Goal: Task Accomplishment & Management: Manage account settings

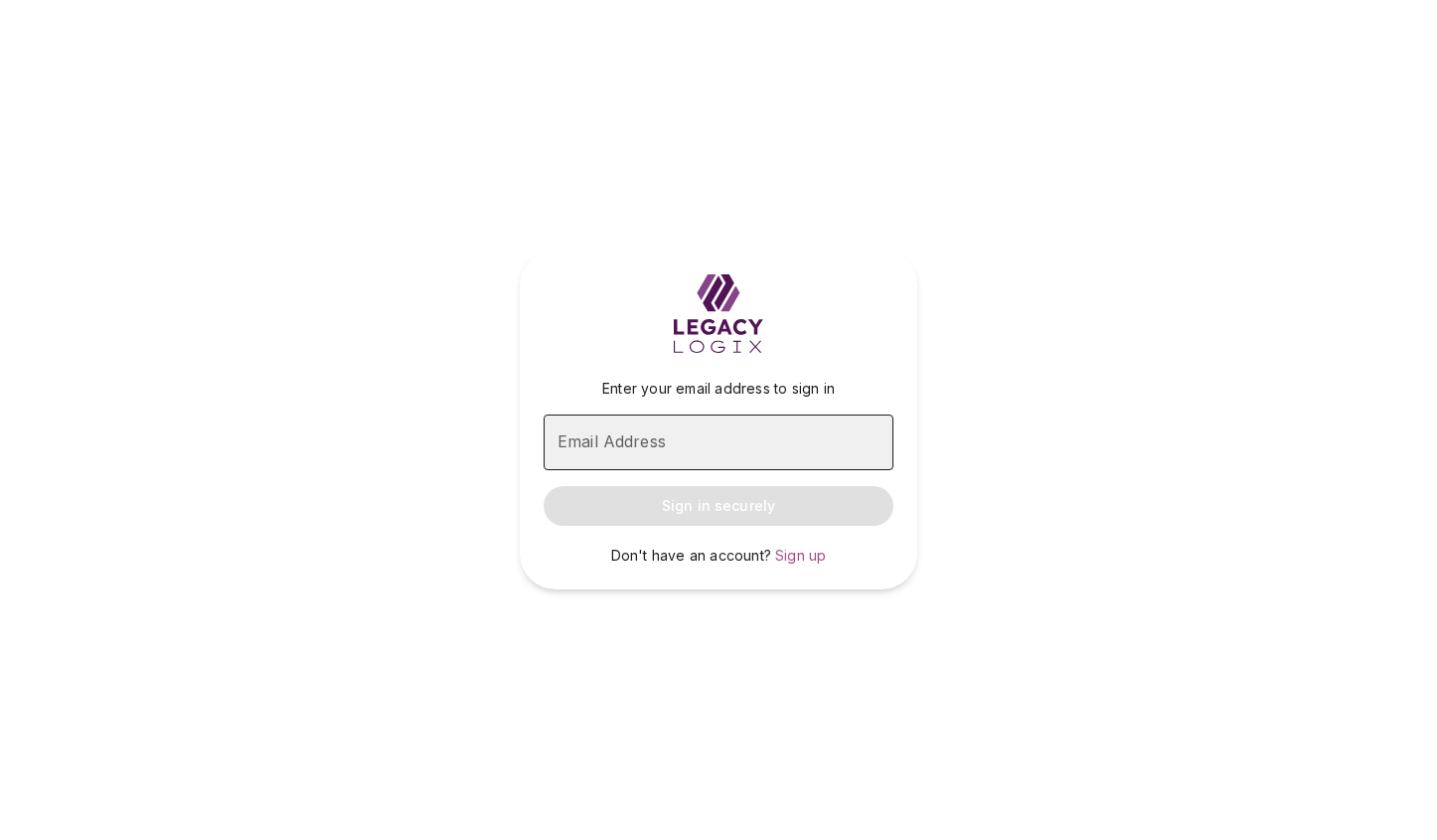
click at [677, 451] on input "Email Address" at bounding box center [719, 442] width 350 height 56
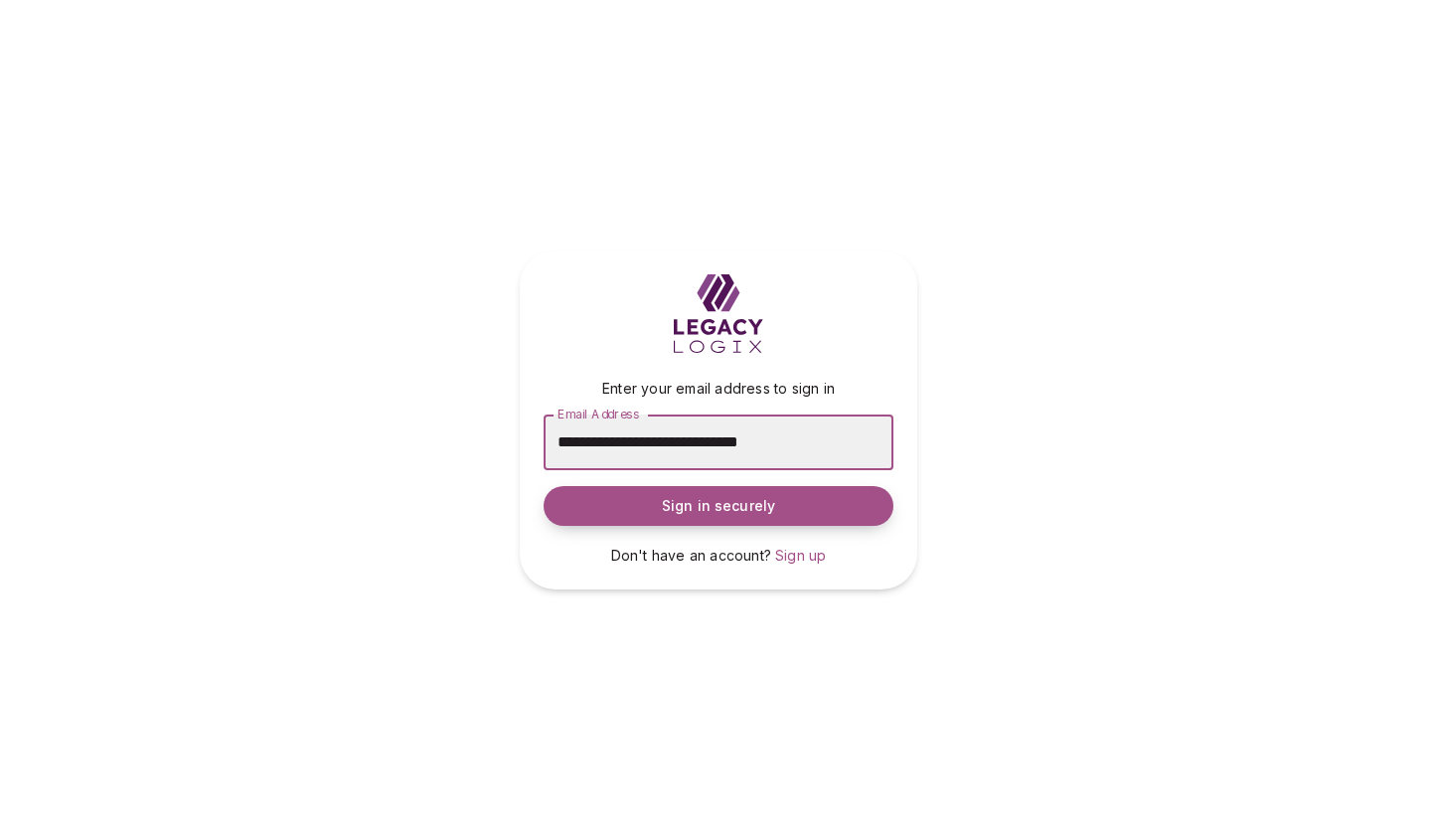
type input "**********"
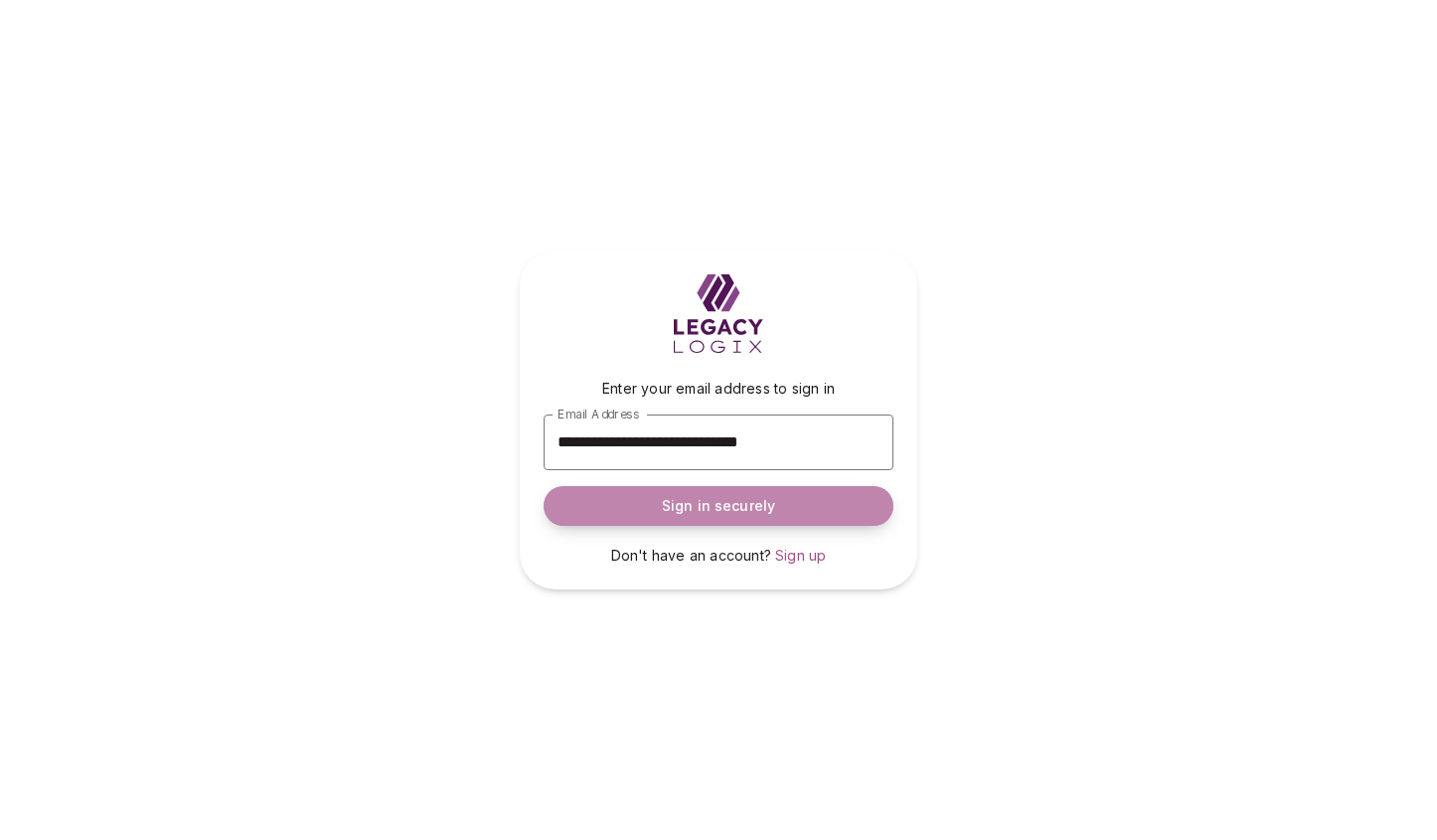
click at [719, 502] on span "Sign in securely" at bounding box center [718, 506] width 113 height 20
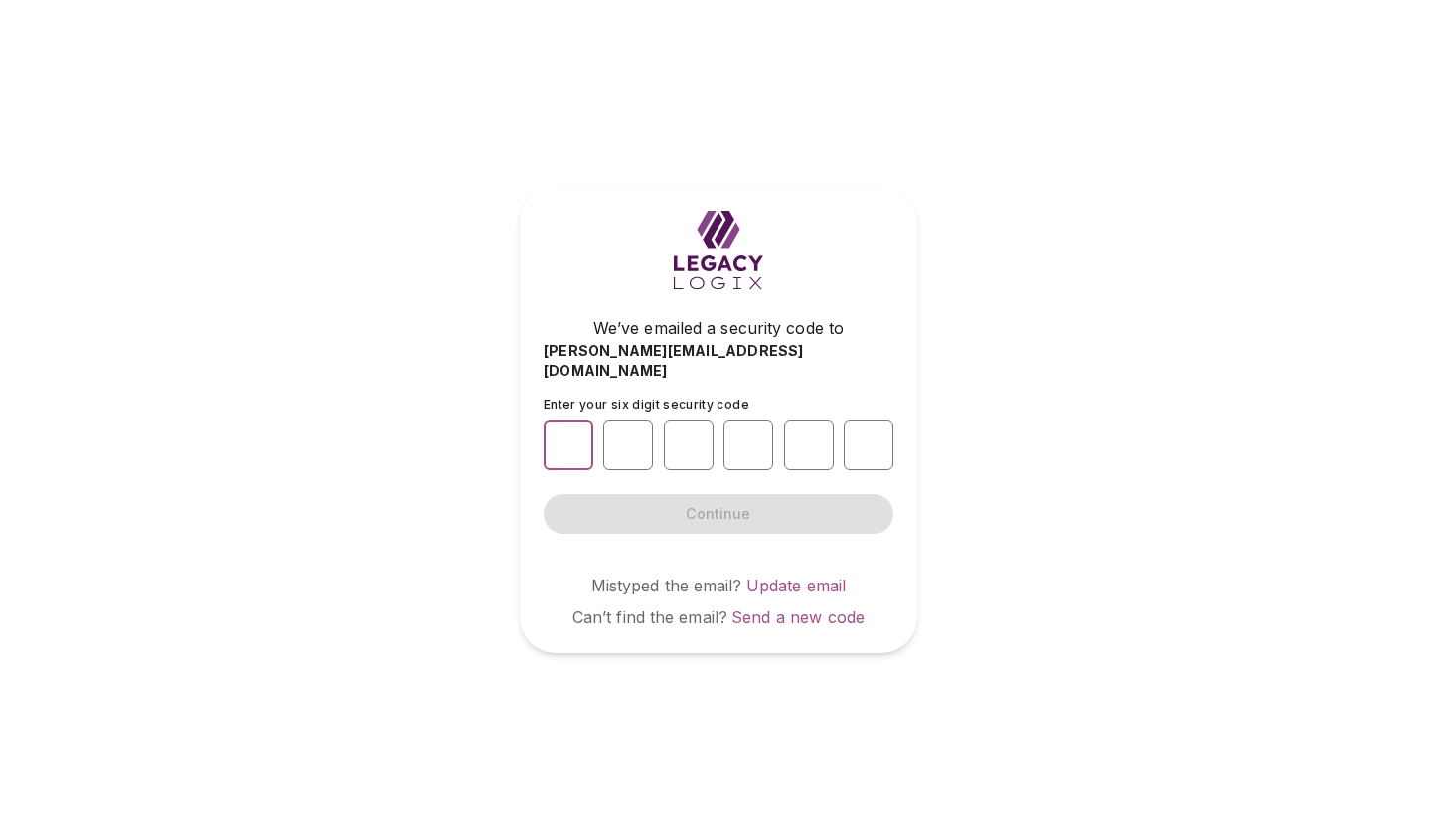
click at [566, 434] on input "number" at bounding box center [569, 445] width 50 height 50
type input "*"
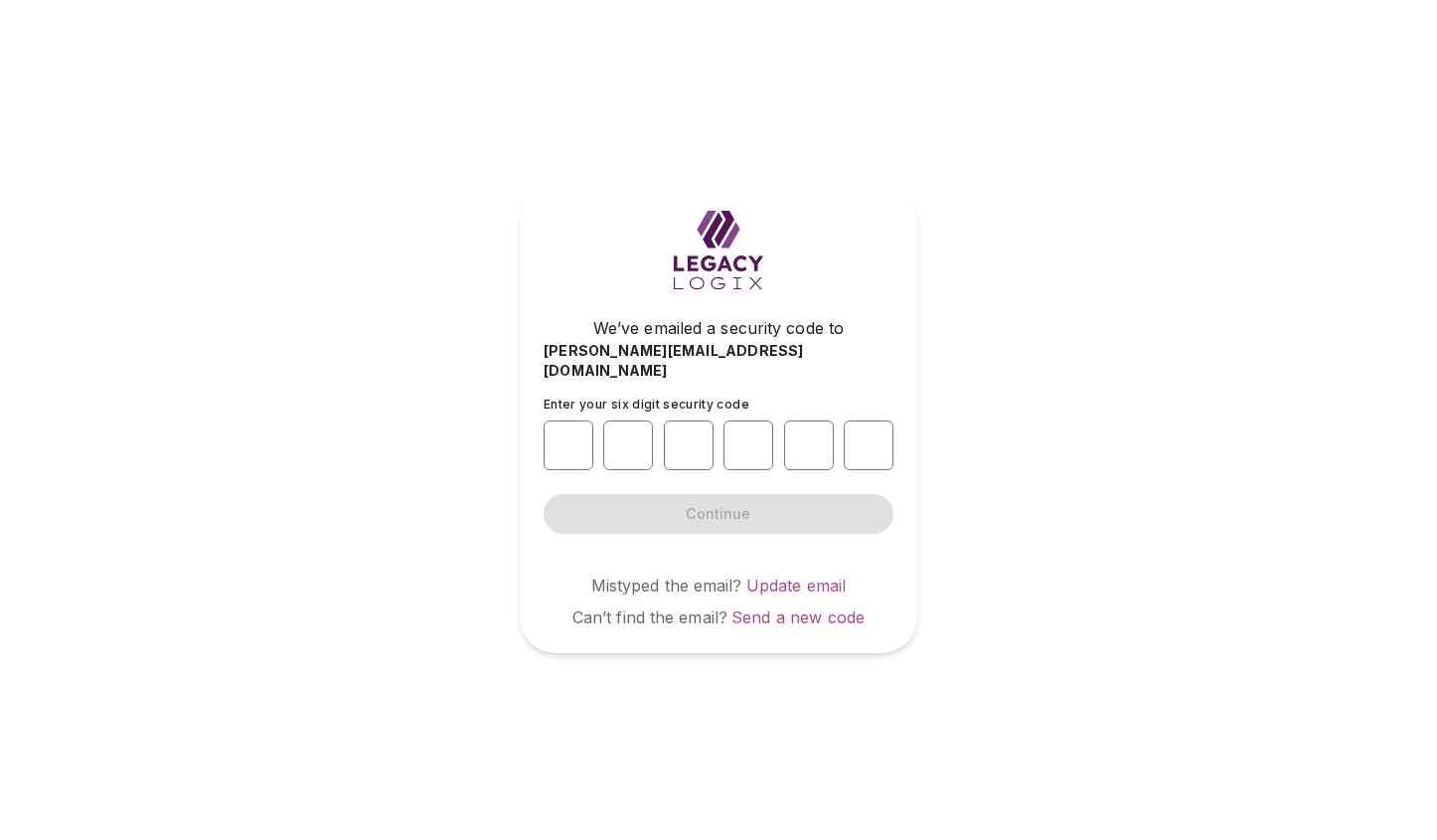
type input "*"
